Goal: Check status: Check status

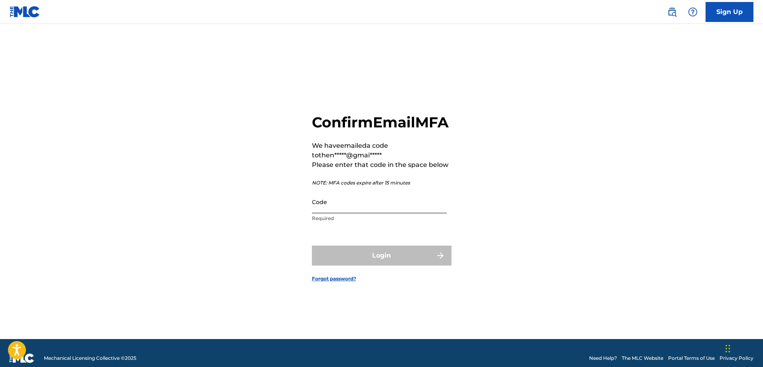
drag, startPoint x: 0, startPoint y: 0, endPoint x: 343, endPoint y: 208, distance: 400.9
click at [343, 208] on input "Code" at bounding box center [379, 201] width 135 height 23
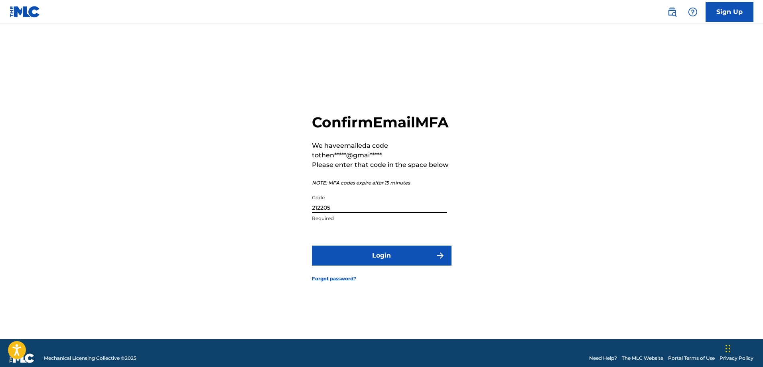
type input "212205"
click at [312, 245] on button "Login" at bounding box center [382, 255] width 140 height 20
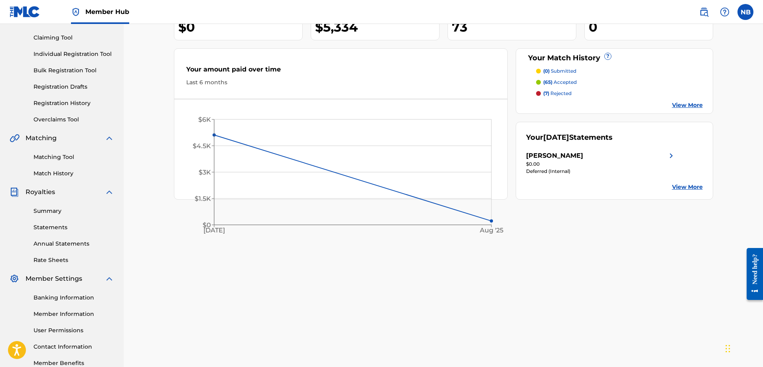
scroll to position [128, 0]
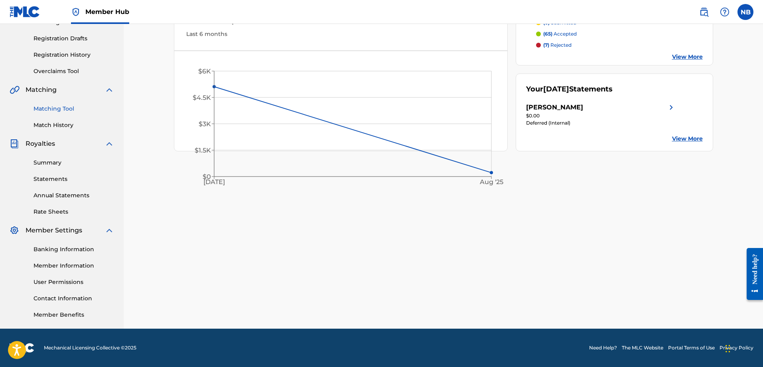
click at [46, 110] on link "Matching Tool" at bounding box center [74, 108] width 81 height 8
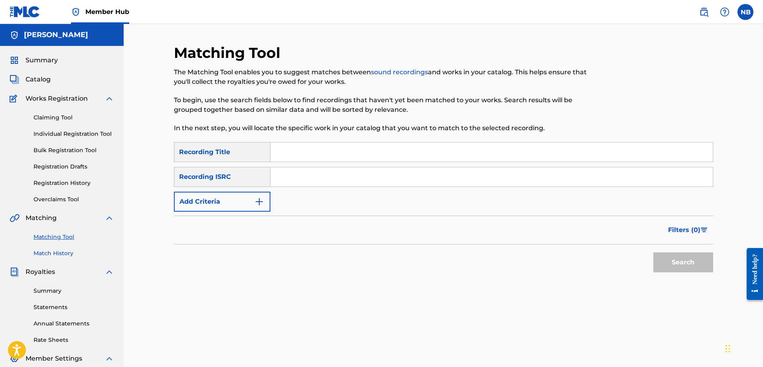
click at [61, 256] on link "Match History" at bounding box center [74, 253] width 81 height 8
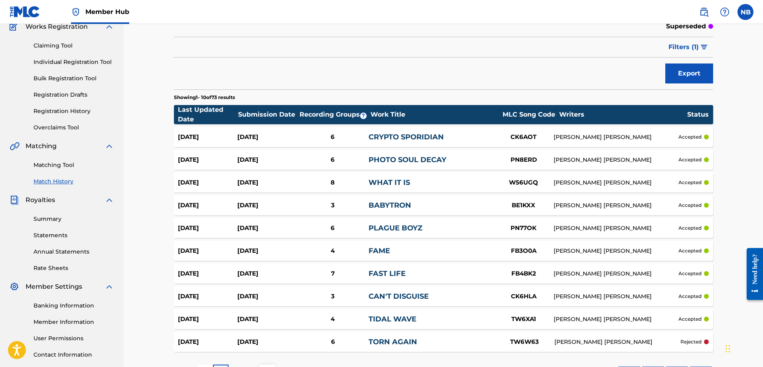
scroll to position [136, 0]
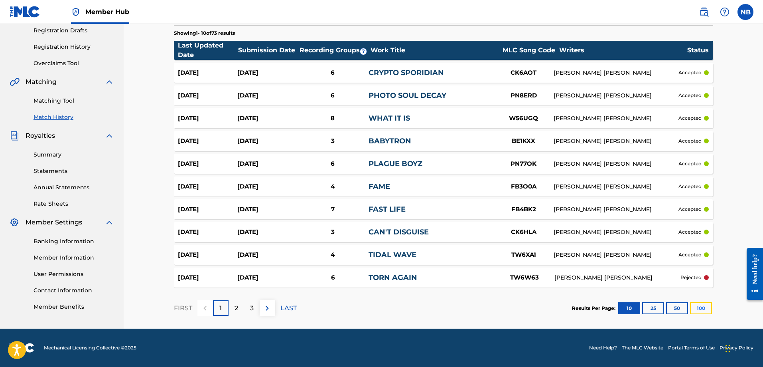
click at [701, 310] on button "100" at bounding box center [701, 308] width 22 height 12
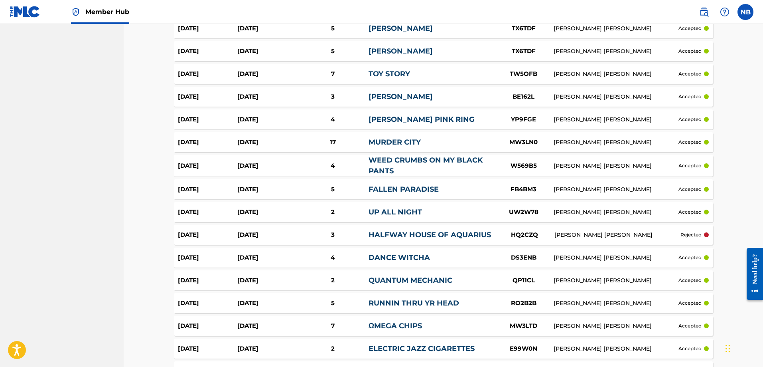
scroll to position [1247, 0]
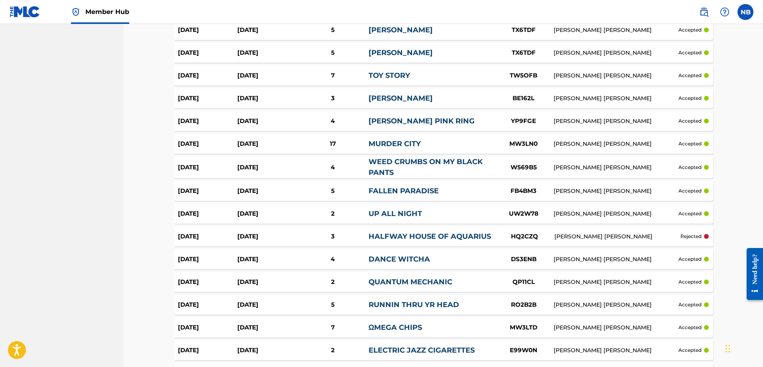
click at [601, 237] on div "[PERSON_NAME] [PERSON_NAME]" at bounding box center [617, 236] width 126 height 8
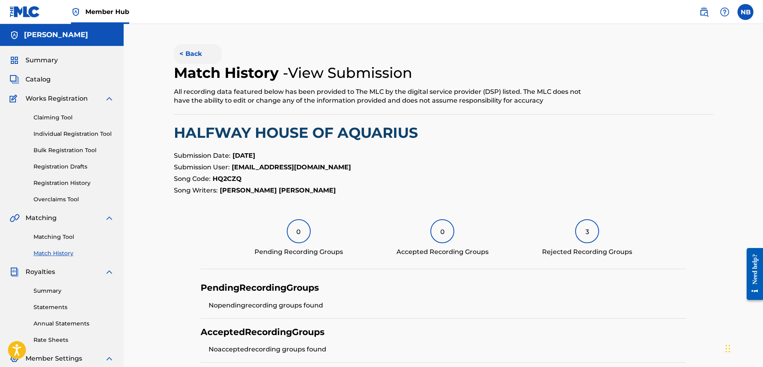
click at [195, 54] on button "< Back" at bounding box center [198, 54] width 48 height 20
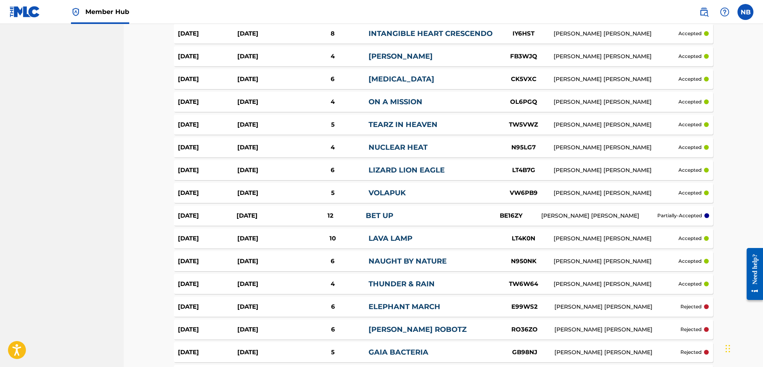
scroll to position [686, 0]
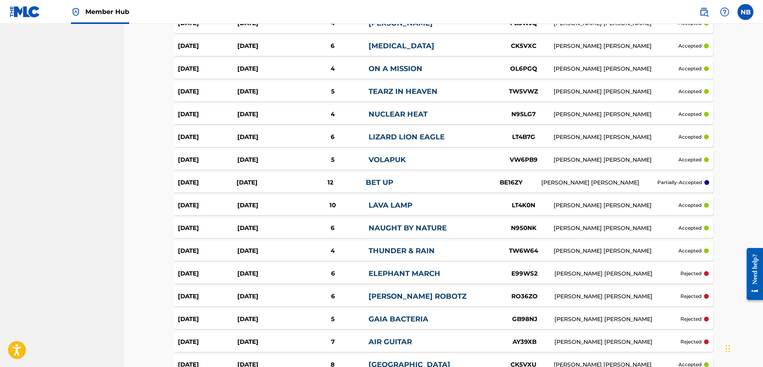
click at [759, 260] on div "Need help?" at bounding box center [754, 268] width 11 height 30
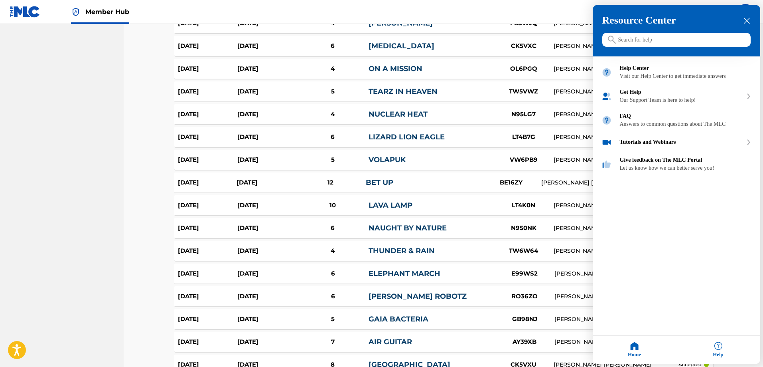
drag, startPoint x: 481, startPoint y: 41, endPoint x: 556, endPoint y: 103, distance: 97.8
click at [481, 41] on div at bounding box center [381, 183] width 763 height 367
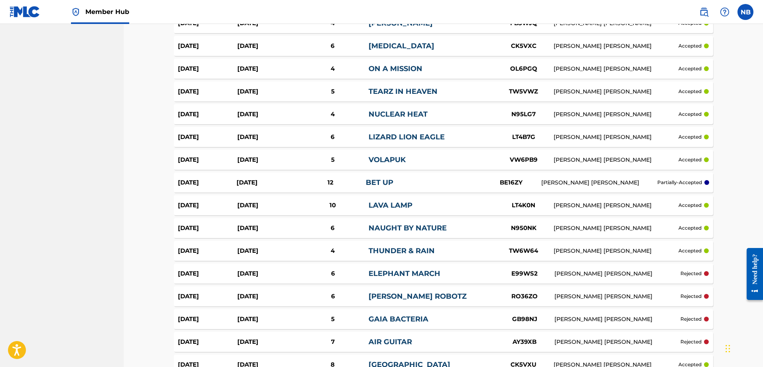
click at [753, 40] on div "Match History Match History is a record of recent match suggestions that you've…" at bounding box center [443, 273] width 639 height 1870
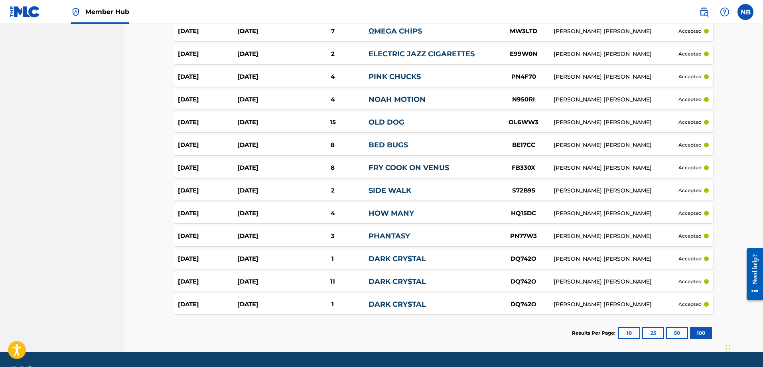
scroll to position [1566, 0]
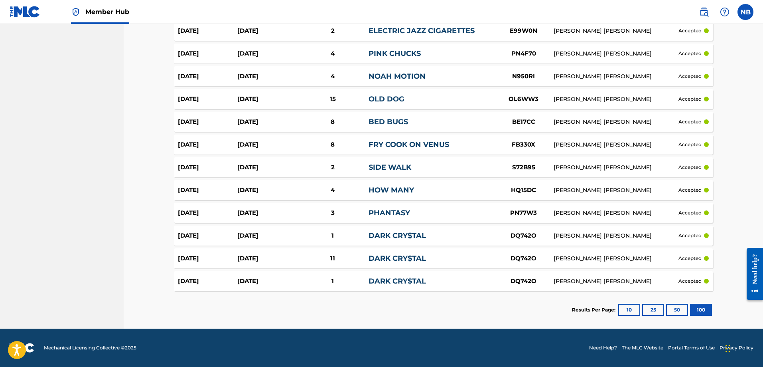
click at [35, 16] on img at bounding box center [25, 12] width 31 height 12
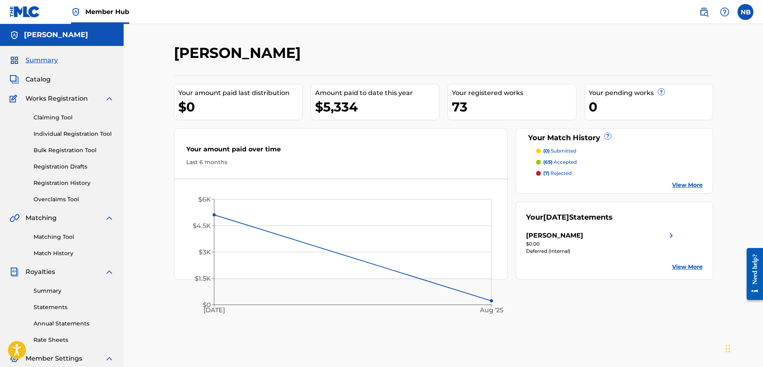
click at [395, 41] on div "[PERSON_NAME] Your amount paid last distribution $0 Amount paid to date this ye…" at bounding box center [443, 240] width 639 height 432
click at [61, 252] on link "Match History" at bounding box center [74, 253] width 81 height 8
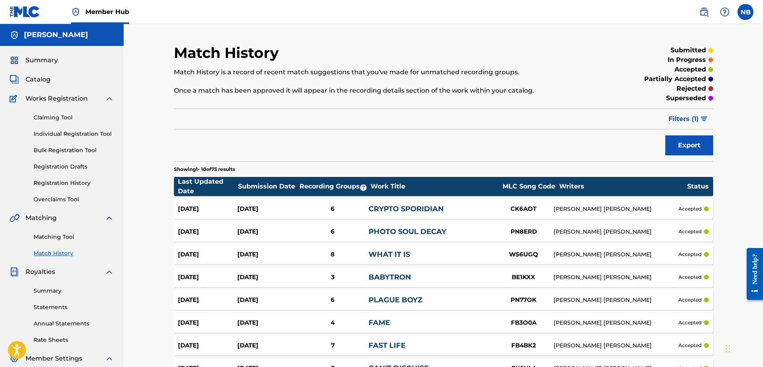
scroll to position [136, 0]
